Goal: Information Seeking & Learning: Learn about a topic

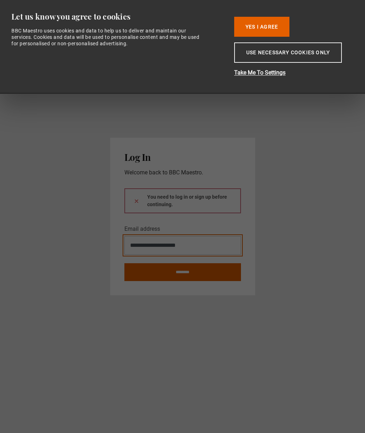
type input "**********"
click at [136, 205] on button at bounding box center [137, 200] width 6 height 7
click at [183, 275] on input "********" at bounding box center [183, 272] width 117 height 18
type input "**********"
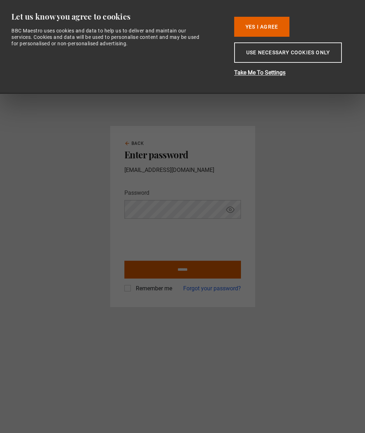
click at [219, 279] on input "******" at bounding box center [183, 270] width 117 height 18
type input "**********"
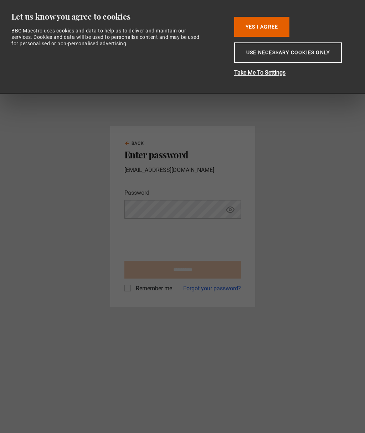
click at [269, 28] on button "Yes I Agree" at bounding box center [261, 27] width 55 height 20
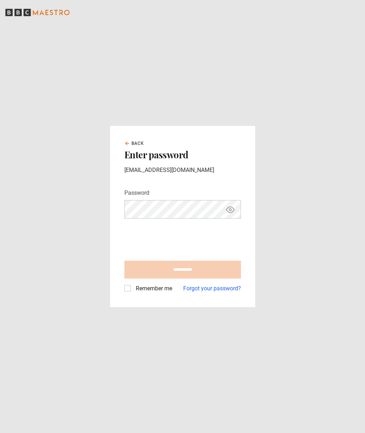
click at [275, 26] on main "**********" at bounding box center [182, 216] width 365 height 433
click at [274, 25] on main "**********" at bounding box center [182, 216] width 365 height 433
click at [276, 29] on main "**********" at bounding box center [182, 216] width 365 height 433
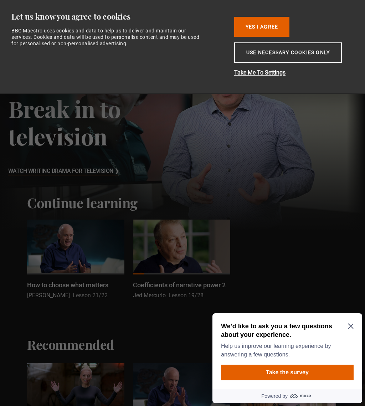
click at [350, 327] on icon "Close Maze Prompt" at bounding box center [351, 327] width 6 height 6
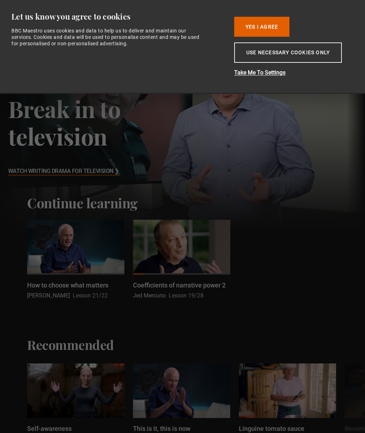
click at [275, 24] on button "Yes I Agree" at bounding box center [261, 27] width 55 height 20
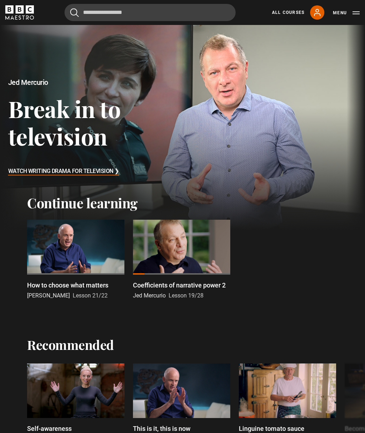
click at [64, 251] on div at bounding box center [75, 247] width 97 height 55
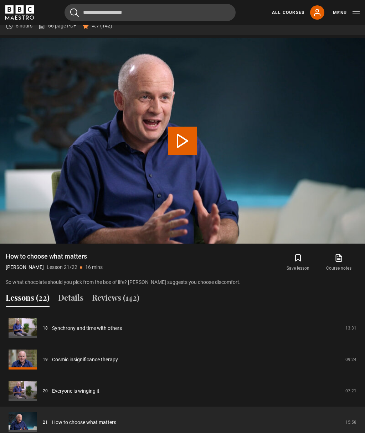
scroll to position [287, 0]
click at [27, 299] on button "Lessons (22)" at bounding box center [28, 299] width 44 height 15
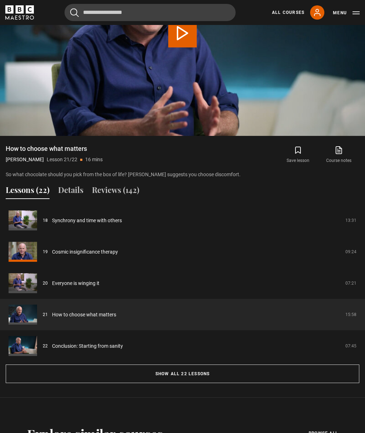
scroll to position [397, 0]
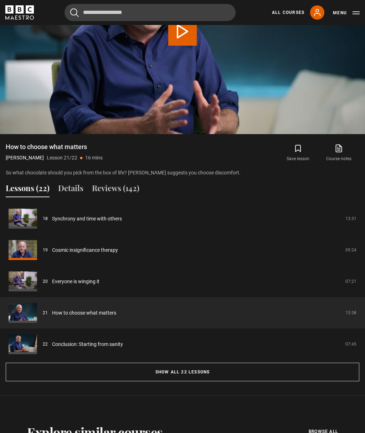
click at [49, 371] on button "Show all 22 lessons" at bounding box center [183, 372] width 354 height 19
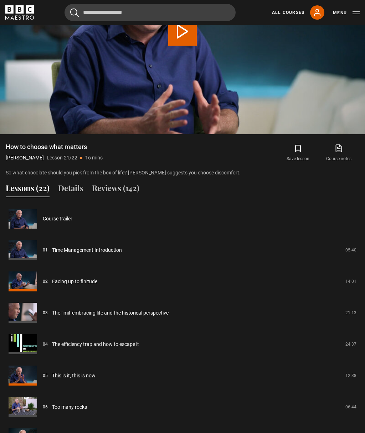
click at [71, 251] on link "Time Management Introduction" at bounding box center [87, 250] width 70 height 7
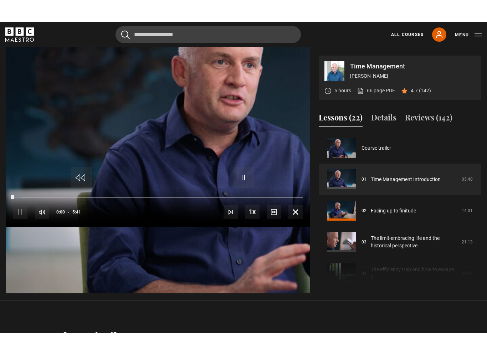
scroll to position [11, 0]
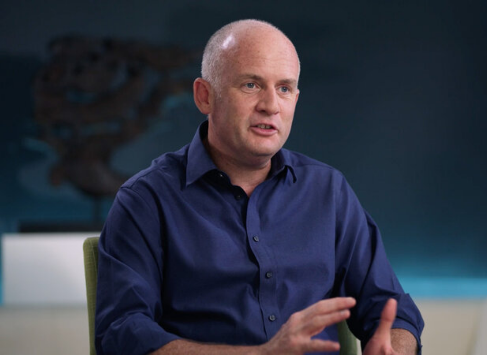
click at [358, 225] on video-js "Video Player is loading. Play Lesson Time Management Introduction 10s Skip Back…" at bounding box center [243, 177] width 487 height 355
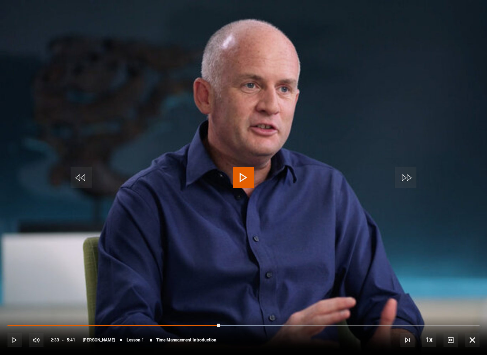
click at [365, 264] on video-js "Video Player is loading. Play Lesson Time Management Introduction 10s Skip Back…" at bounding box center [243, 177] width 487 height 355
click at [122, 279] on video-js "Video Player is loading. Play Lesson Time Management Introduction 10s Skip Back…" at bounding box center [243, 177] width 487 height 355
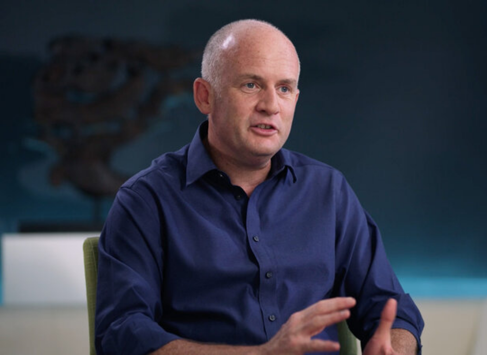
click at [95, 193] on video-js "Video Player is loading. Play Lesson Time Management Introduction 10s Skip Back…" at bounding box center [243, 177] width 487 height 355
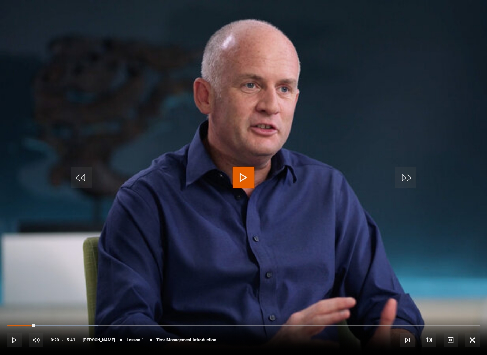
click at [34, 201] on video-js "Video Player is loading. Play Lesson Time Management Introduction 10s Skip Back…" at bounding box center [243, 177] width 487 height 355
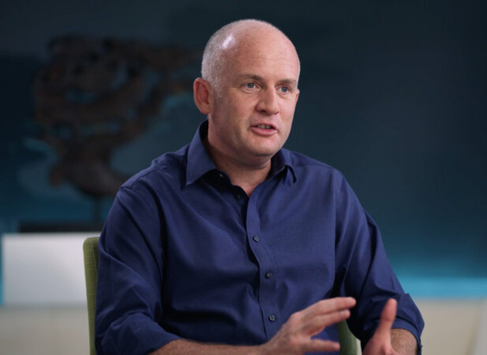
click at [310, 339] on video-js "Video Player is loading. Play Lesson Time Management Introduction 10s Skip Back…" at bounding box center [243, 177] width 487 height 355
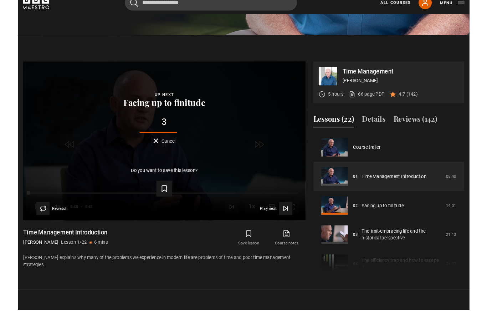
scroll to position [344, 0]
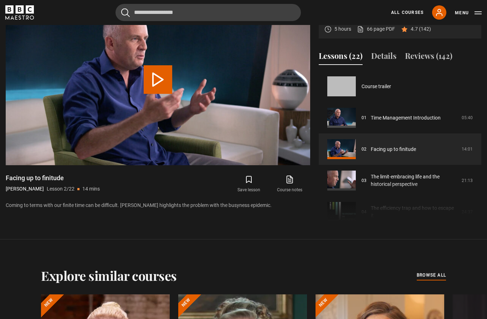
scroll to position [31, 0]
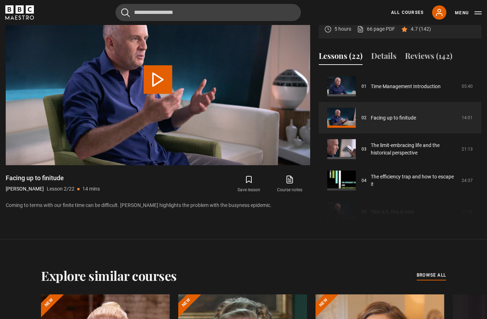
click at [401, 122] on link "Facing up to finitude" at bounding box center [393, 117] width 45 height 7
click at [298, 165] on video-js "Video Player is loading. Play Lesson Facing up to finitude 10s Skip Back 10 sec…" at bounding box center [158, 79] width 305 height 171
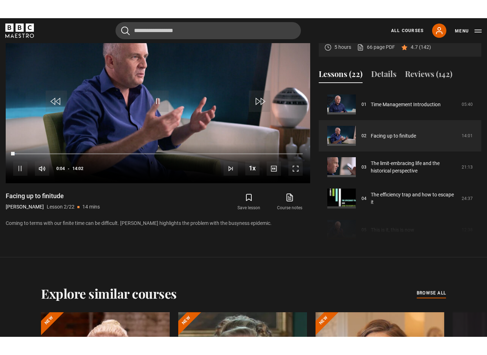
scroll to position [0, 0]
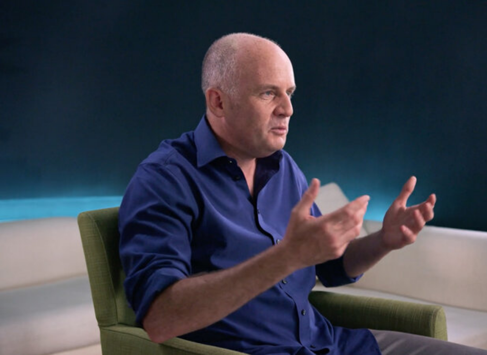
click at [85, 233] on video-js "Video Player is loading. Play Lesson Facing up to finitude 10s Skip Back 10 sec…" at bounding box center [243, 177] width 487 height 355
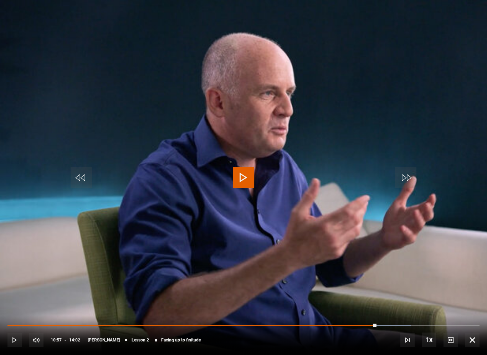
click at [107, 191] on video-js "Video Player is loading. Play Lesson Facing up to finitude 10s Skip Back 10 sec…" at bounding box center [243, 177] width 487 height 355
click at [82, 202] on video-js "Video Player is loading. Play Lesson Facing up to finitude 10s Skip Back 10 sec…" at bounding box center [243, 177] width 487 height 355
click at [88, 180] on span "Video Player" at bounding box center [81, 177] width 21 height 21
click at [78, 188] on span "Video Player" at bounding box center [81, 177] width 21 height 21
click at [62, 184] on video-js "Video Player is loading. Play Lesson Facing up to finitude 10s Skip Back 10 sec…" at bounding box center [243, 177] width 487 height 355
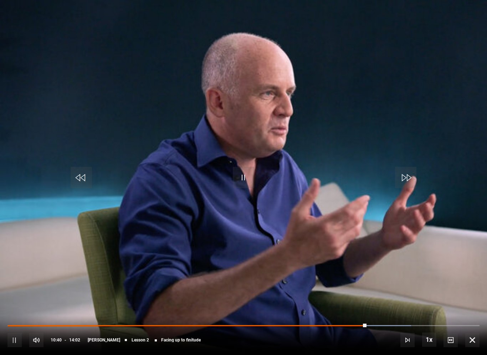
click at [71, 174] on span "Video Player" at bounding box center [81, 177] width 21 height 21
click at [87, 187] on span "Video Player" at bounding box center [81, 177] width 21 height 21
click at [76, 185] on span "Video Player" at bounding box center [81, 177] width 21 height 21
click at [82, 172] on span "Video Player" at bounding box center [81, 177] width 21 height 21
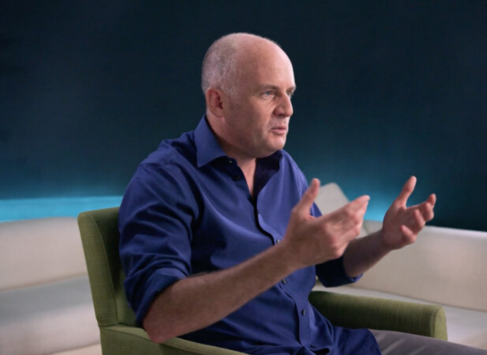
click at [92, 204] on video-js "Video Player is loading. Play Lesson Facing up to finitude 10s Skip Back 10 sec…" at bounding box center [243, 177] width 487 height 355
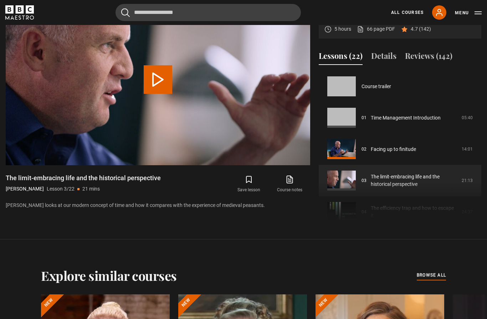
scroll to position [63, 0]
